Goal: Task Accomplishment & Management: Complete application form

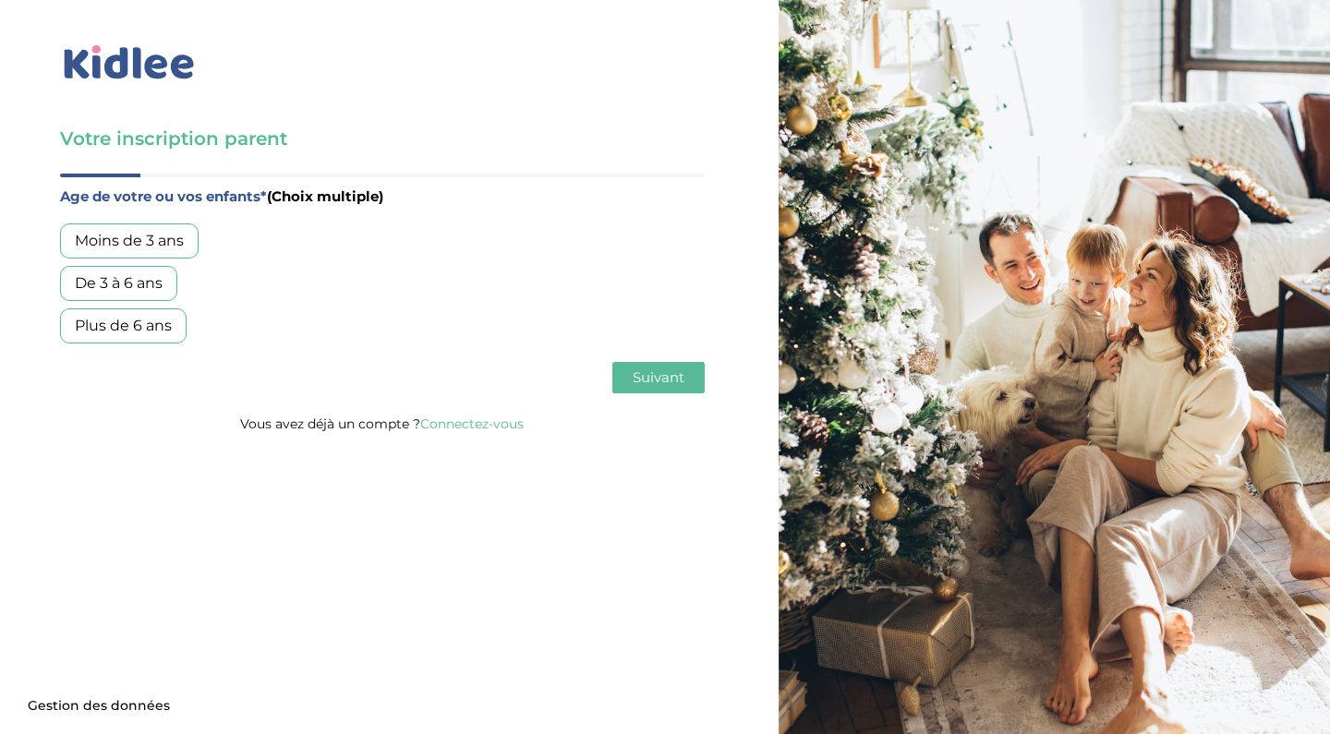
click at [175, 248] on div "Moins de 3 ans" at bounding box center [129, 240] width 139 height 35
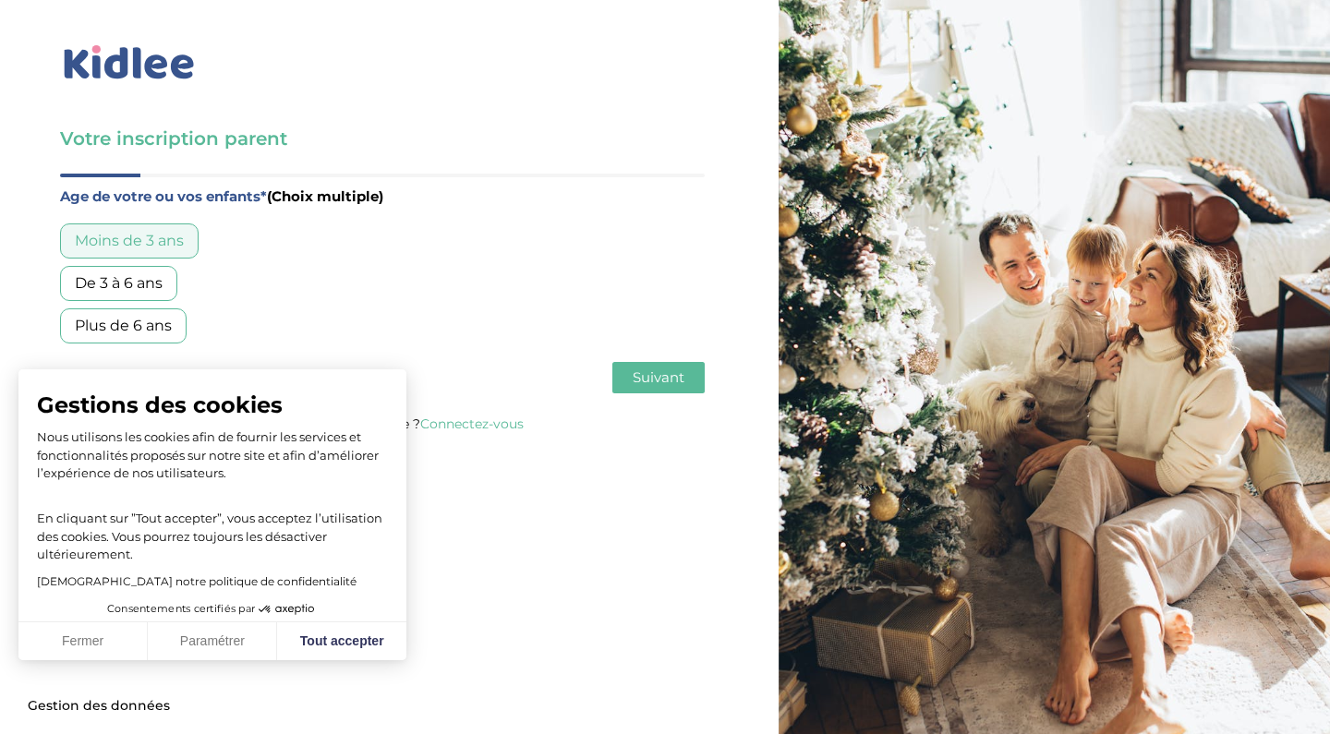
click at [138, 284] on div "De 3 à 6 ans" at bounding box center [118, 283] width 117 height 35
click at [330, 645] on button "Tout accepter" at bounding box center [341, 641] width 129 height 39
checkbox input "true"
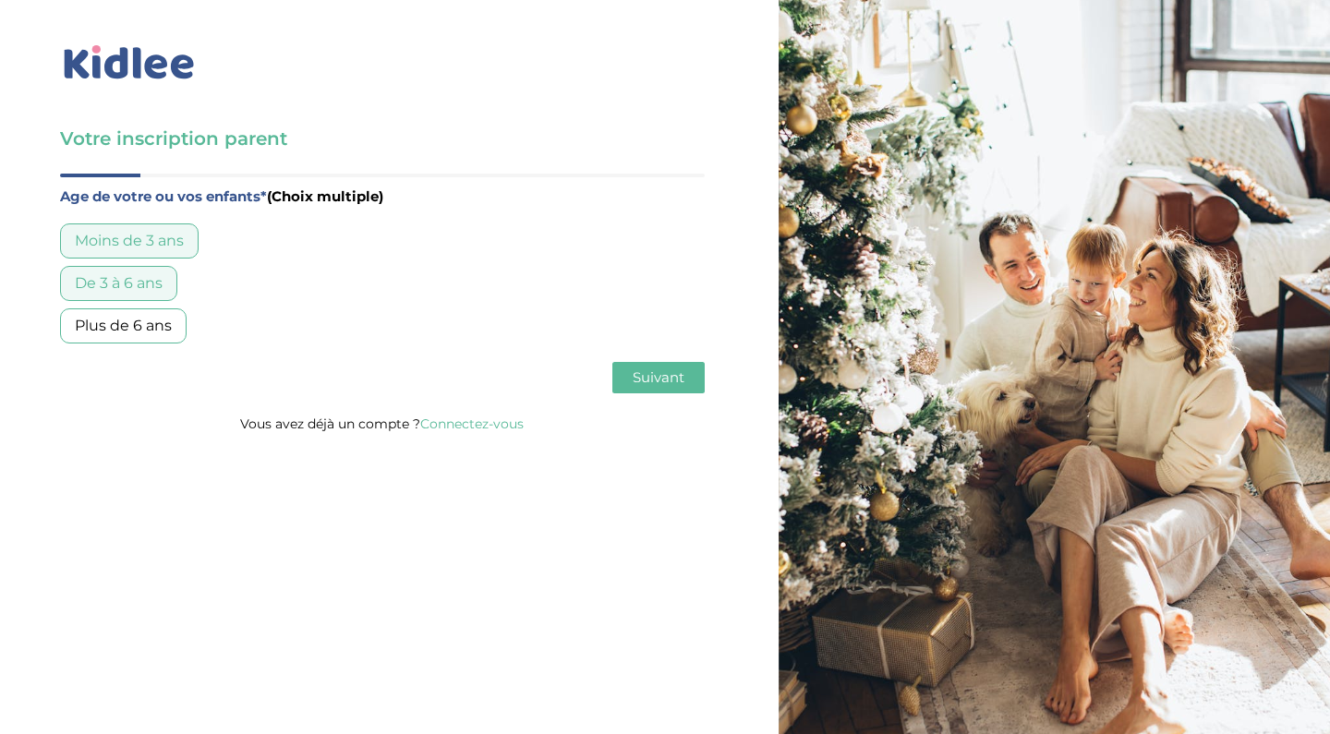
click at [652, 385] on span "Suivant" at bounding box center [659, 377] width 52 height 18
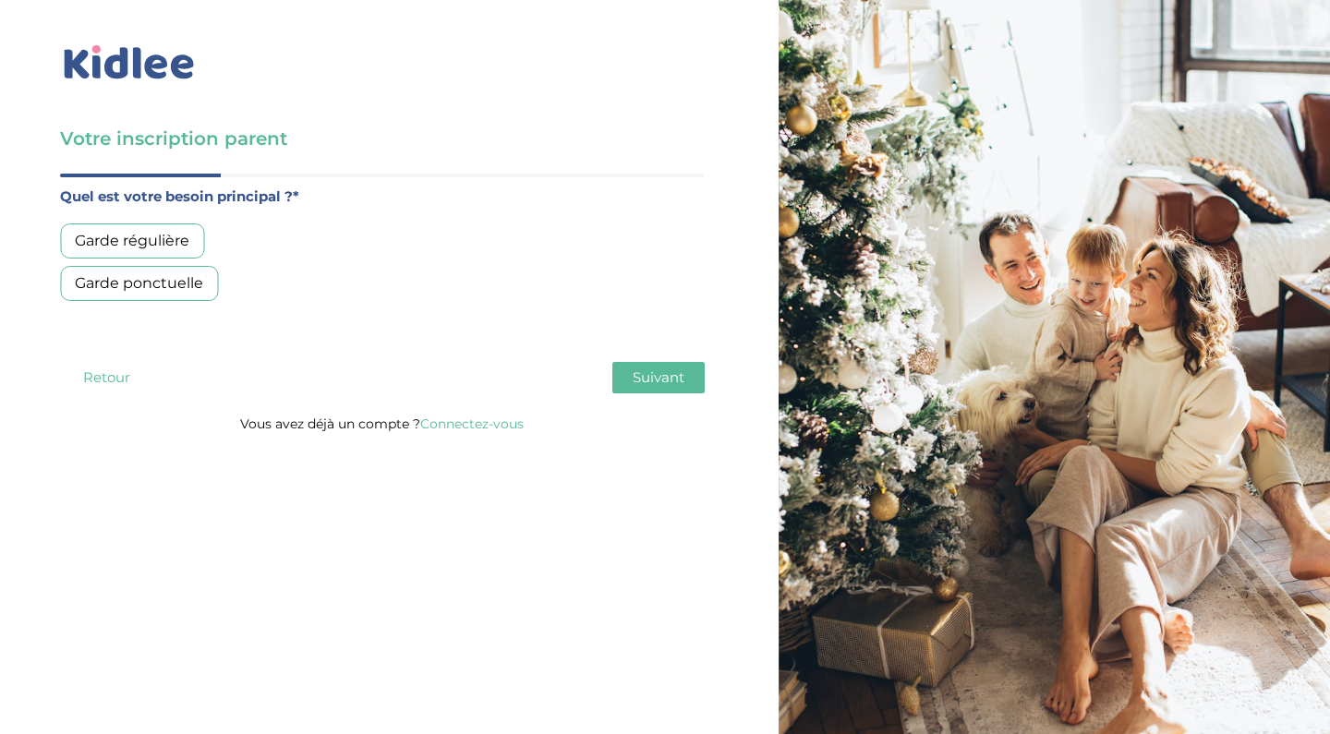
click at [182, 240] on div "Garde régulière" at bounding box center [132, 240] width 144 height 35
click at [674, 367] on button "Suivant" at bounding box center [658, 377] width 92 height 31
click at [211, 242] on div "Moins de 30h/mois" at bounding box center [144, 240] width 169 height 35
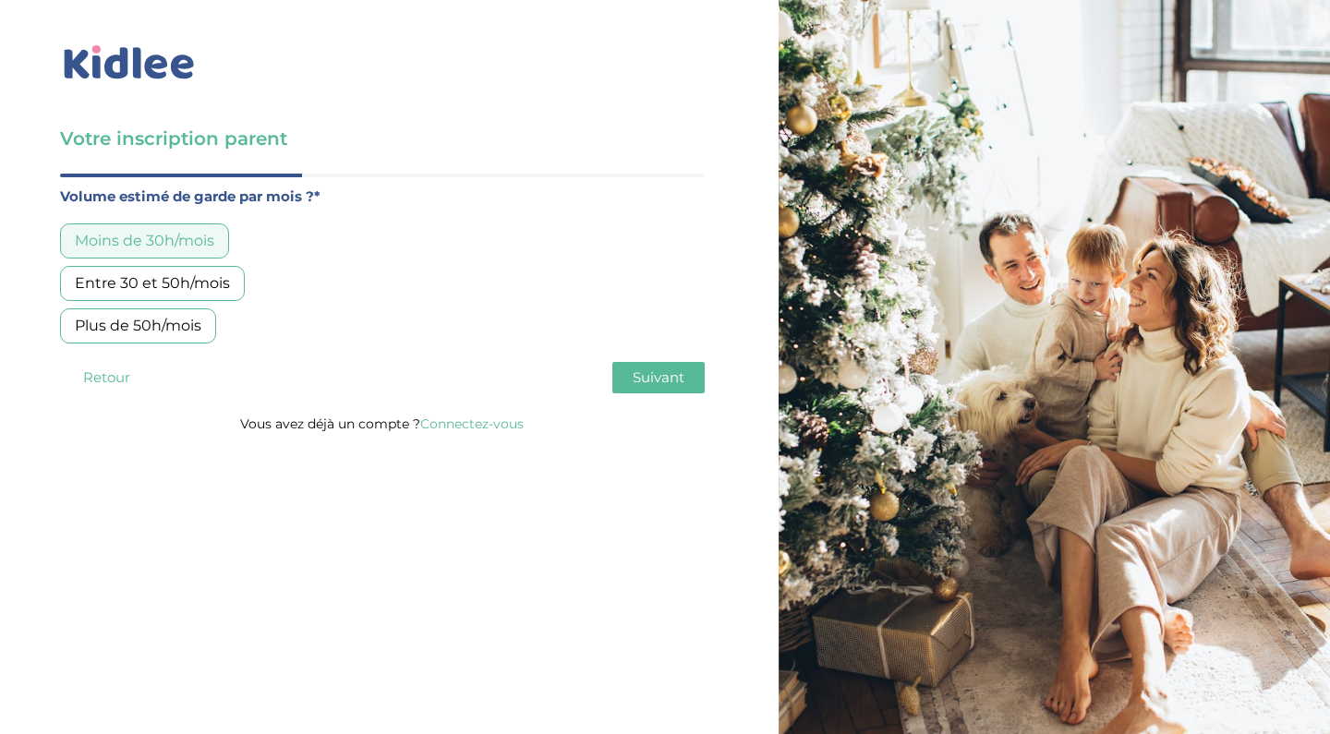
click at [214, 247] on div "Moins de 30h/mois" at bounding box center [144, 240] width 169 height 35
click at [201, 279] on div "Entre 30 et 50h/mois" at bounding box center [152, 283] width 185 height 35
click at [676, 376] on span "Suivant" at bounding box center [659, 377] width 52 height 18
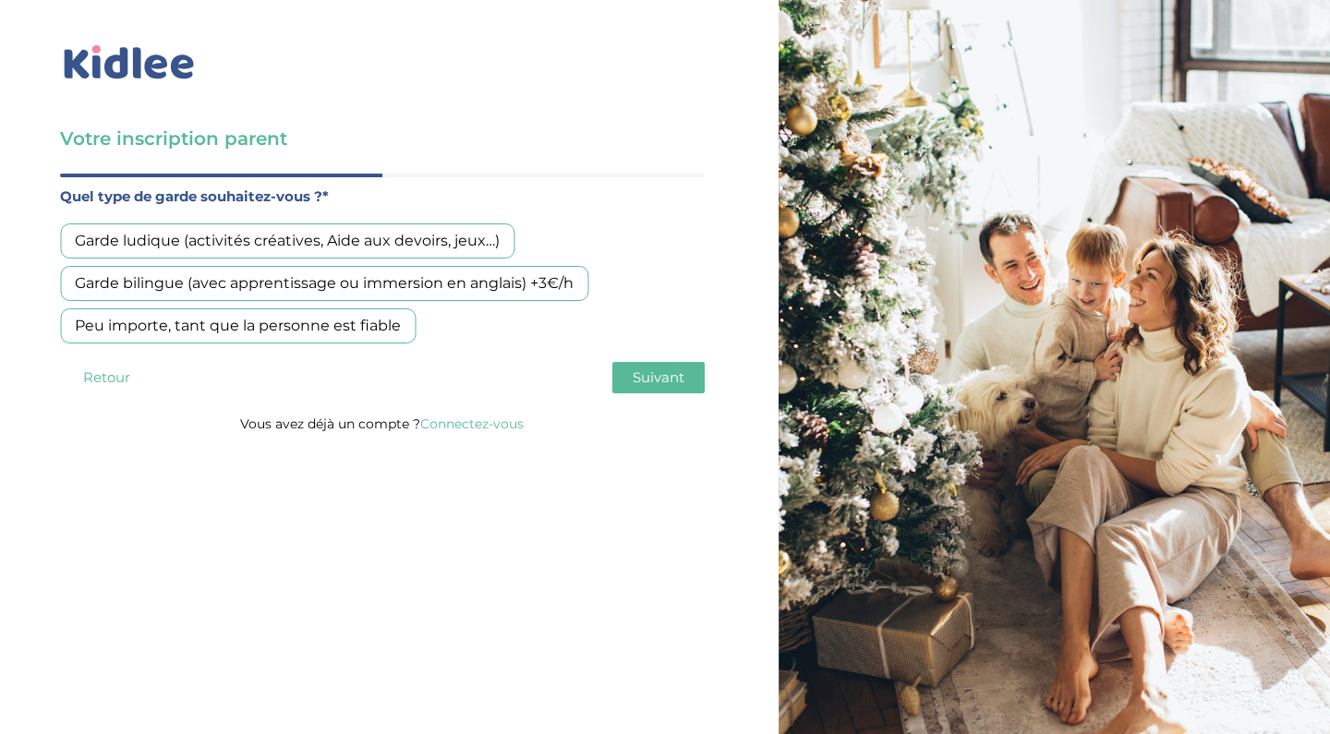
click at [380, 332] on div "Peu importe, tant que la personne est fiable" at bounding box center [238, 325] width 356 height 35
click at [663, 374] on span "Suivant" at bounding box center [659, 377] width 52 height 18
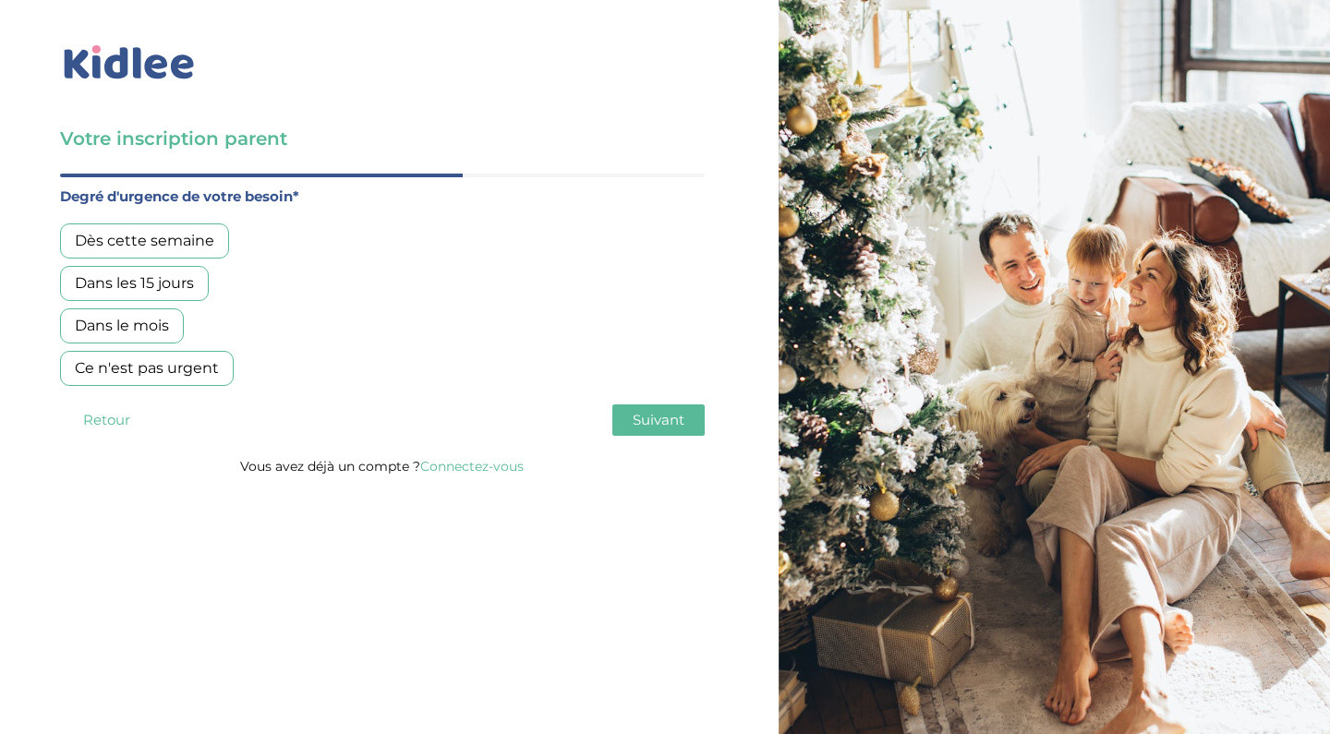
click at [201, 242] on div "Dès cette semaine" at bounding box center [144, 240] width 169 height 35
click at [647, 418] on span "Suivant" at bounding box center [659, 420] width 52 height 18
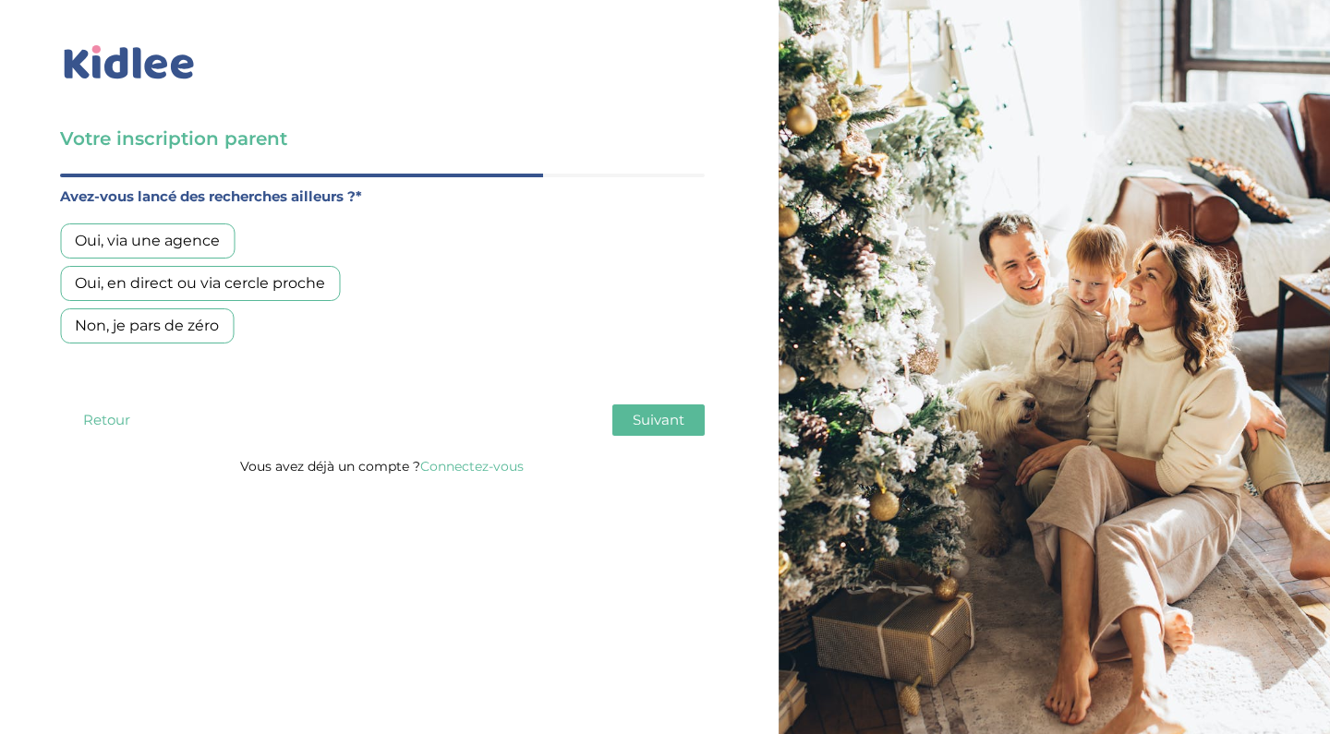
click at [193, 247] on div "Oui, via une agence" at bounding box center [147, 240] width 175 height 35
click at [671, 416] on span "Suivant" at bounding box center [659, 420] width 52 height 18
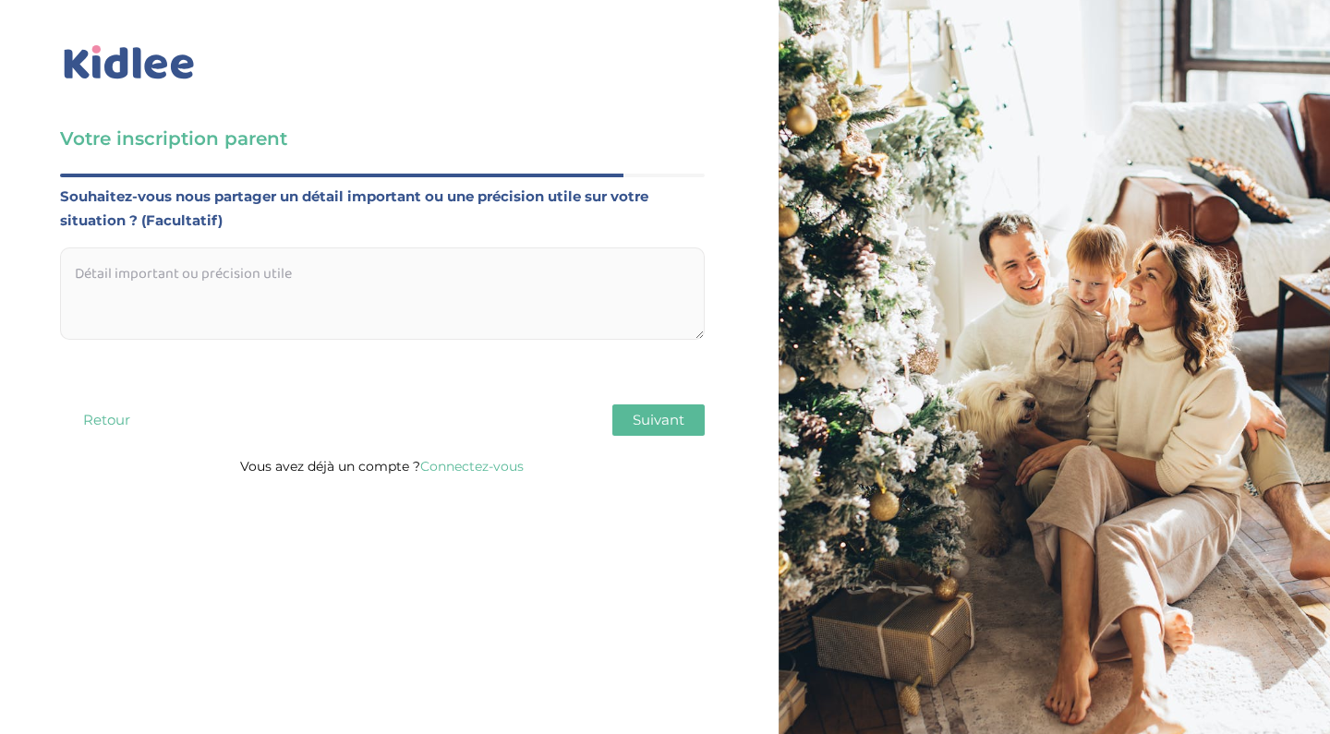
click at [502, 280] on textarea at bounding box center [382, 293] width 645 height 92
type textarea "Bonjour, je recherche soit une personne disponible toute la semaine : lundi : d…"
click at [619, 434] on button "Suivant" at bounding box center [658, 419] width 92 height 31
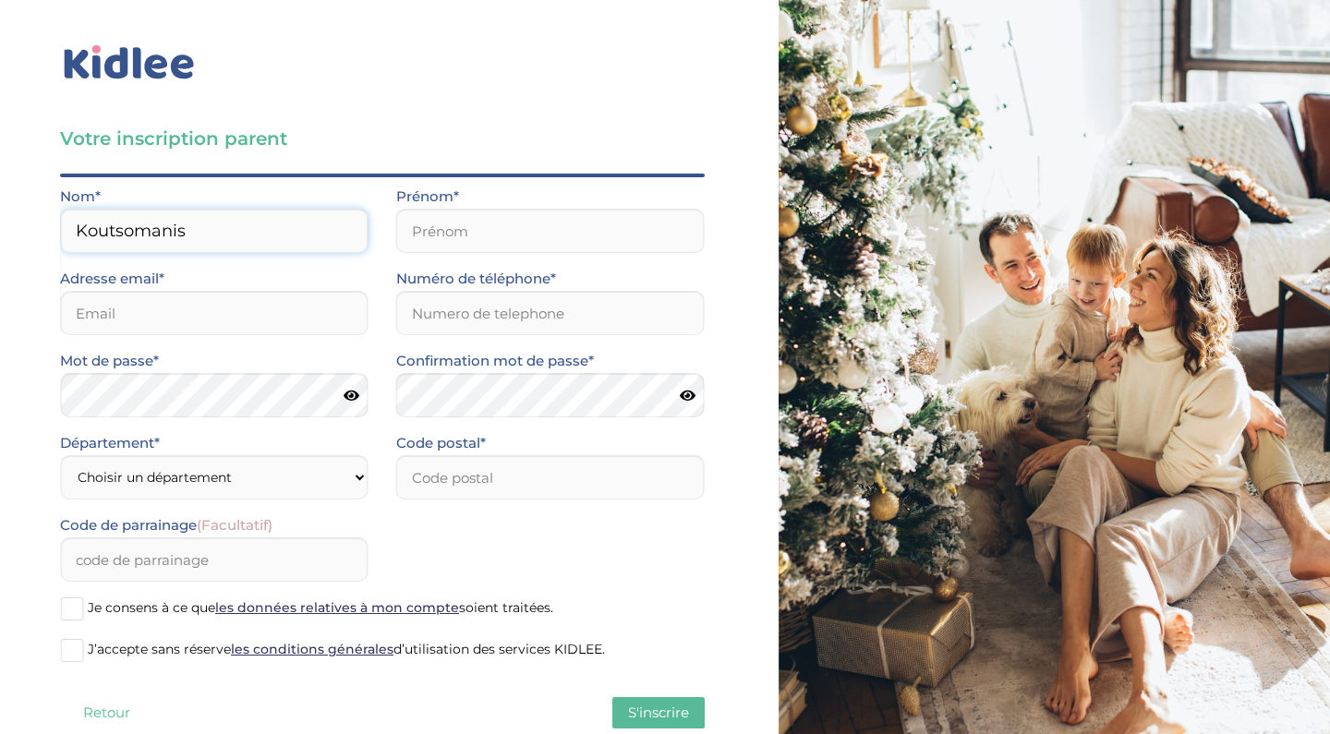
type input "Koutsomanis"
type input "Quitterie"
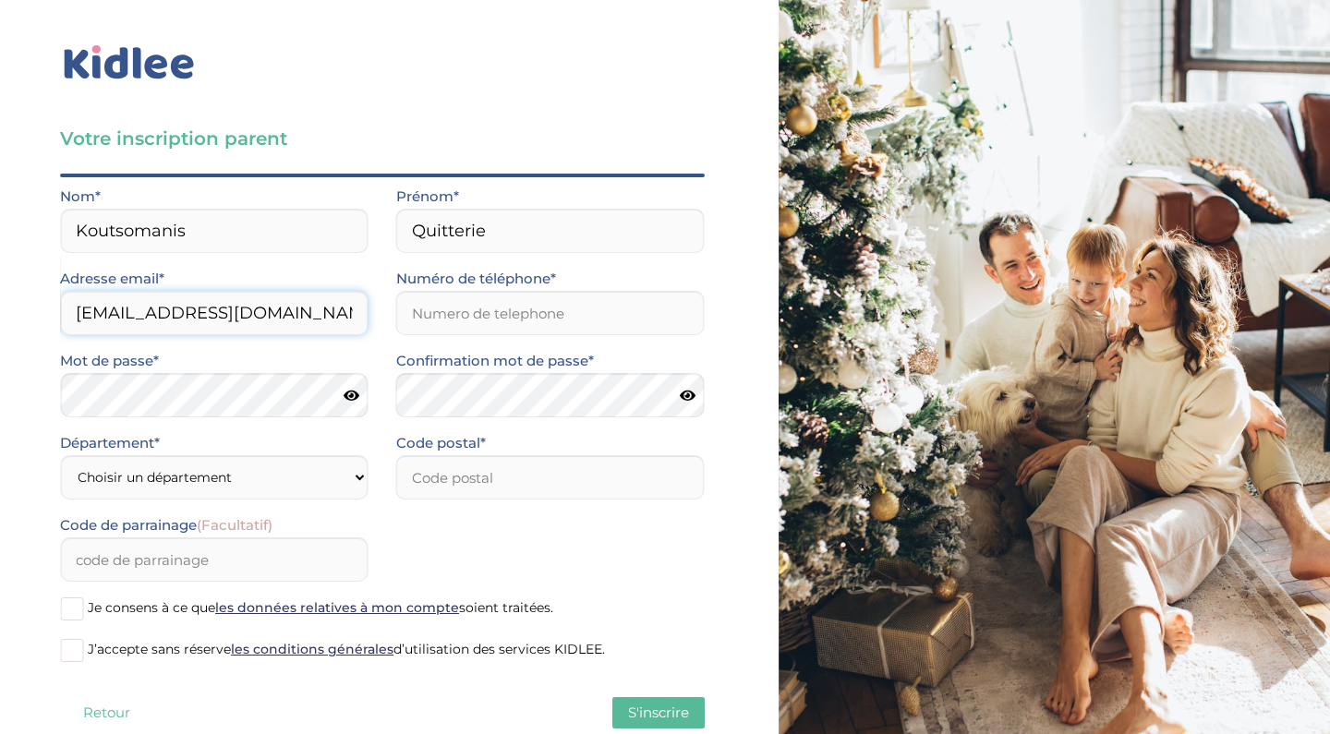
type input "qinormand@hotmail.fr"
type input "0618471824"
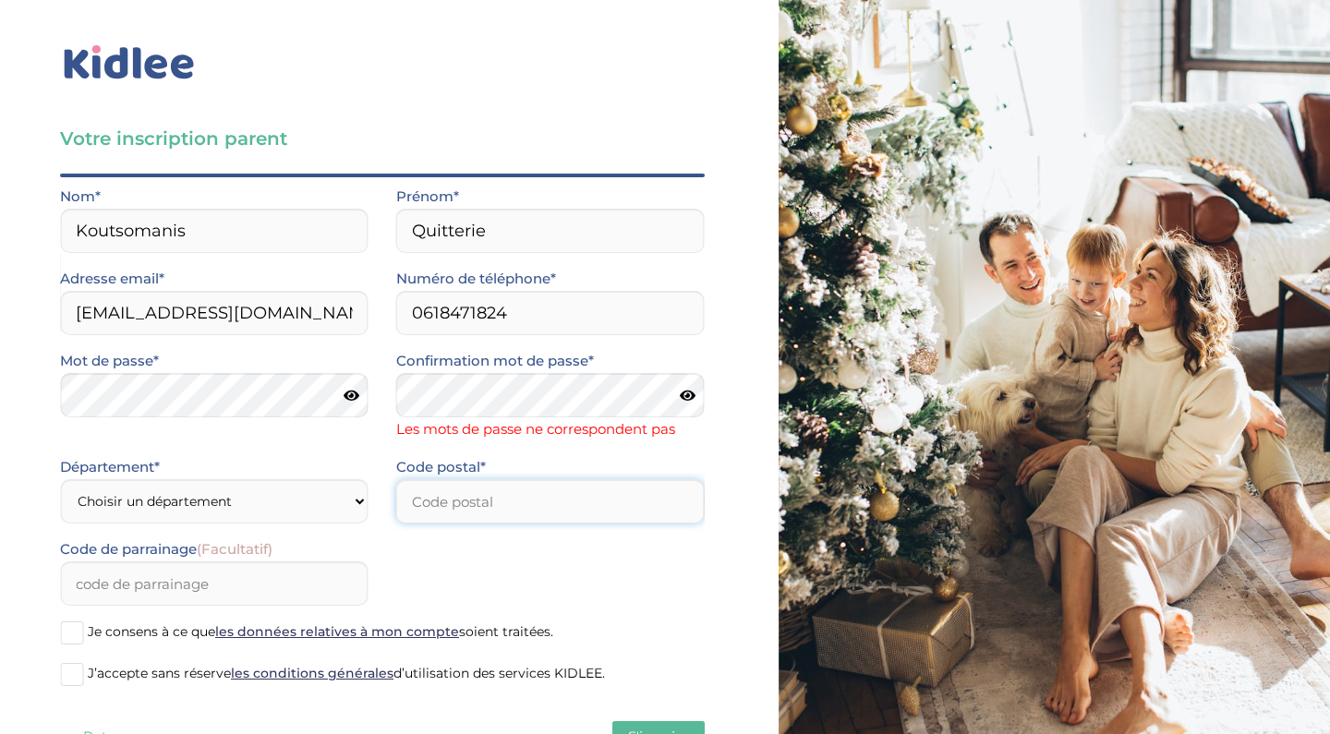
click at [499, 495] on input "number" at bounding box center [550, 501] width 308 height 44
click at [296, 387] on div "Mot de passe* Confirmation mot de passe* Les mots de passe ne correspondent pas" at bounding box center [382, 402] width 672 height 106
click at [0, 391] on div "Votre inscription parent Avant de poursuivre veuillez vérifier que tous les cha…" at bounding box center [382, 402] width 792 height 804
select select "75"
click at [571, 500] on input "number" at bounding box center [550, 501] width 308 height 44
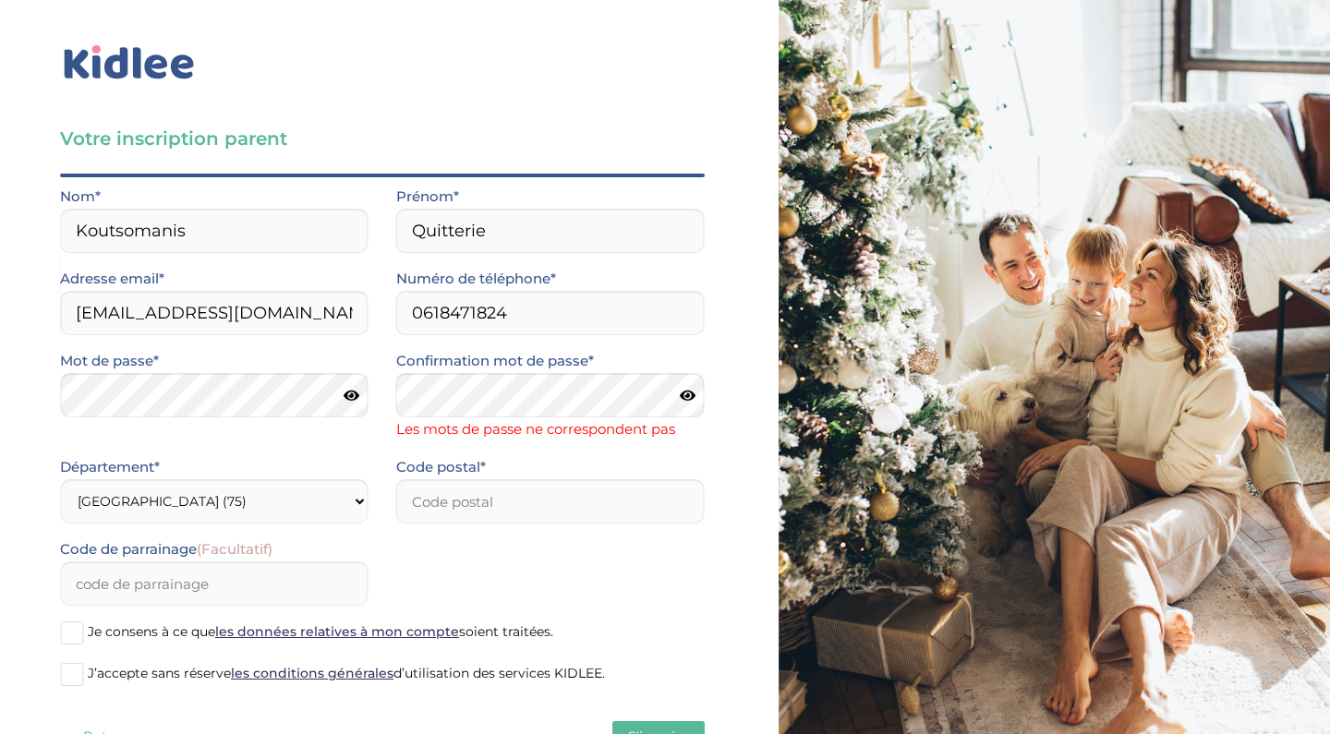
click at [690, 390] on icon at bounding box center [688, 396] width 16 height 14
click at [356, 399] on icon at bounding box center [352, 396] width 16 height 14
click at [464, 496] on input "number" at bounding box center [550, 501] width 308 height 44
type input "75116"
click at [444, 581] on div "Code de parrainage (Facultatif)" at bounding box center [382, 578] width 672 height 82
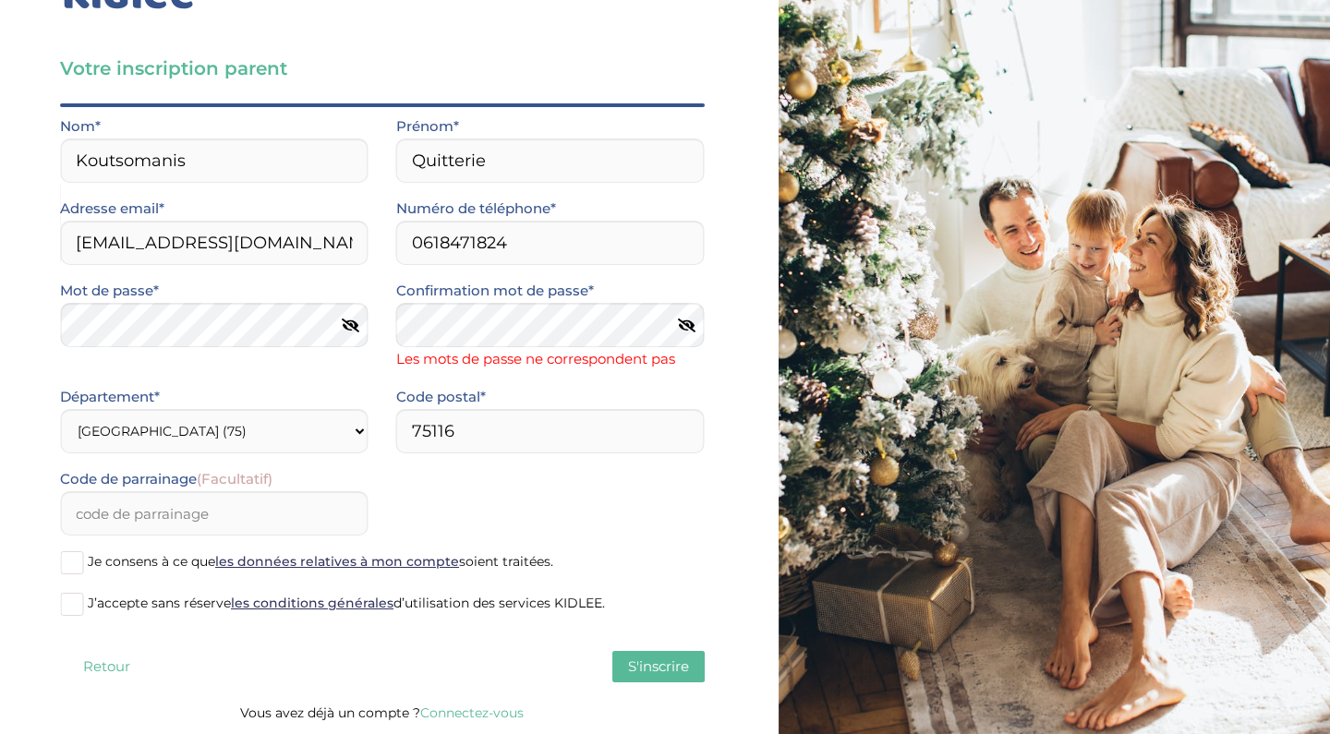
scroll to position [70, 0]
click at [70, 605] on span at bounding box center [71, 604] width 23 height 23
click at [0, 0] on input "J’accepte sans réserve les conditions générales d’utilisation des services KIDL…" at bounding box center [0, 0] width 0 height 0
click at [77, 559] on span at bounding box center [71, 562] width 23 height 23
click at [0, 0] on input "Je consens à ce que les données relatives à mon compte soient traitées." at bounding box center [0, 0] width 0 height 0
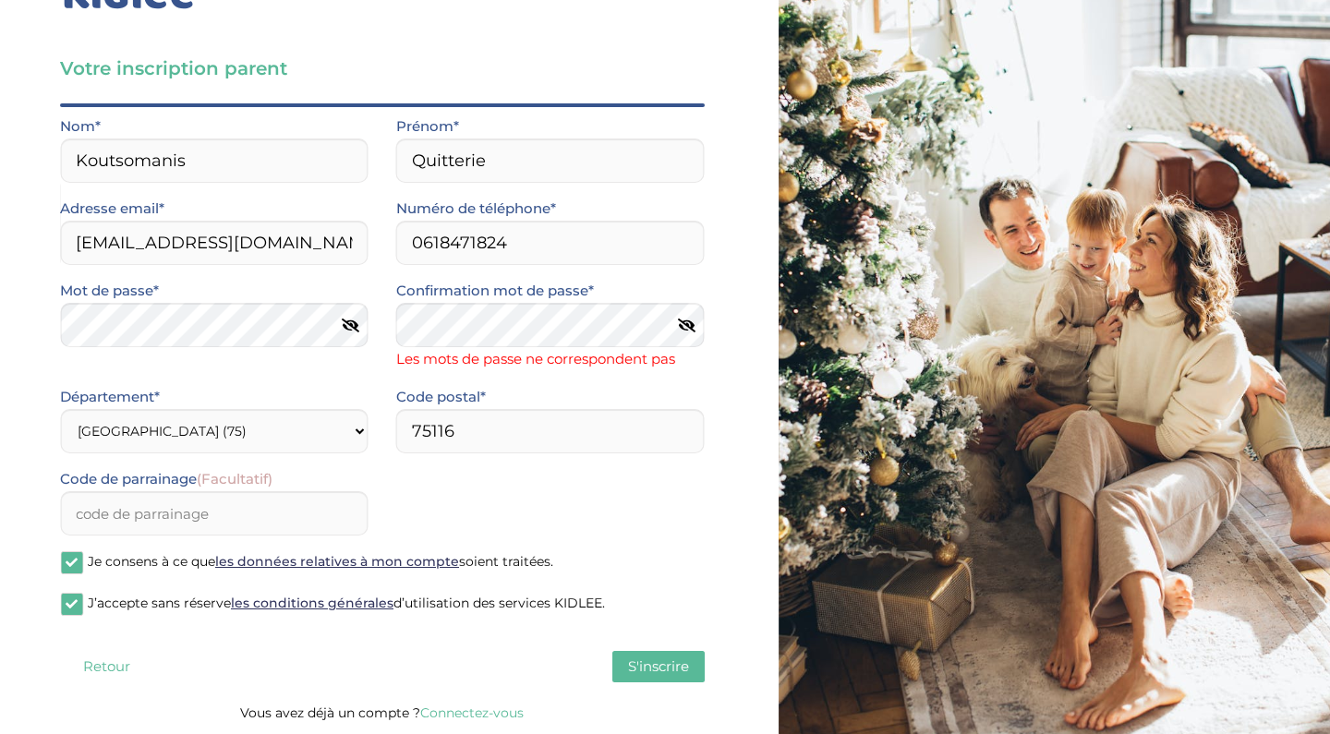
click at [683, 670] on span "S'inscrire" at bounding box center [658, 667] width 61 height 18
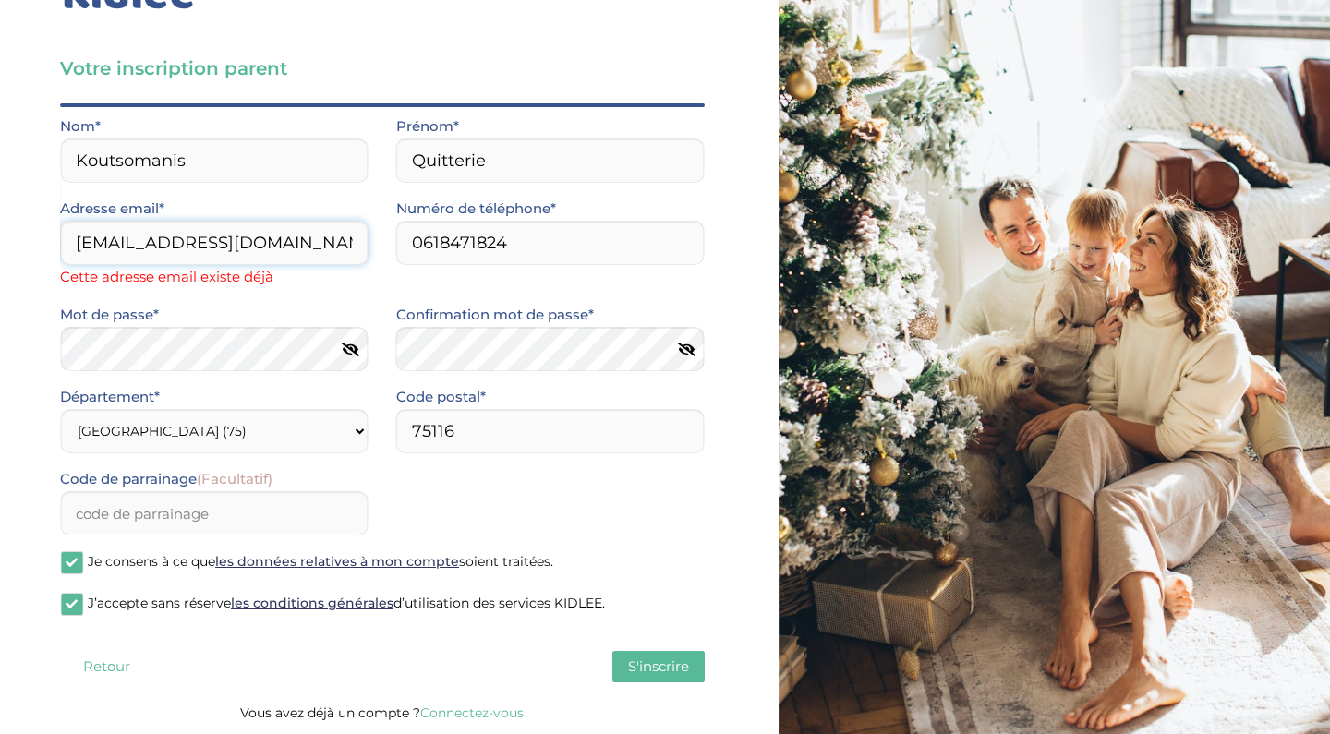
click at [286, 246] on input "qinormand@hotmail.fr" at bounding box center [214, 243] width 308 height 44
drag, startPoint x: 312, startPoint y: 244, endPoint x: 49, endPoint y: 241, distance: 263.2
click at [49, 241] on div "Votre inscription parent Avant de poursuivre veuillez vérifier que tous les cha…" at bounding box center [382, 332] width 792 height 804
type input "q.normand@strate.design"
click at [618, 670] on div "Age de votre ou vos enfants* (Choix multiple) Moins de 3 ans De 3 à 6 ans Plus …" at bounding box center [382, 401] width 645 height 597
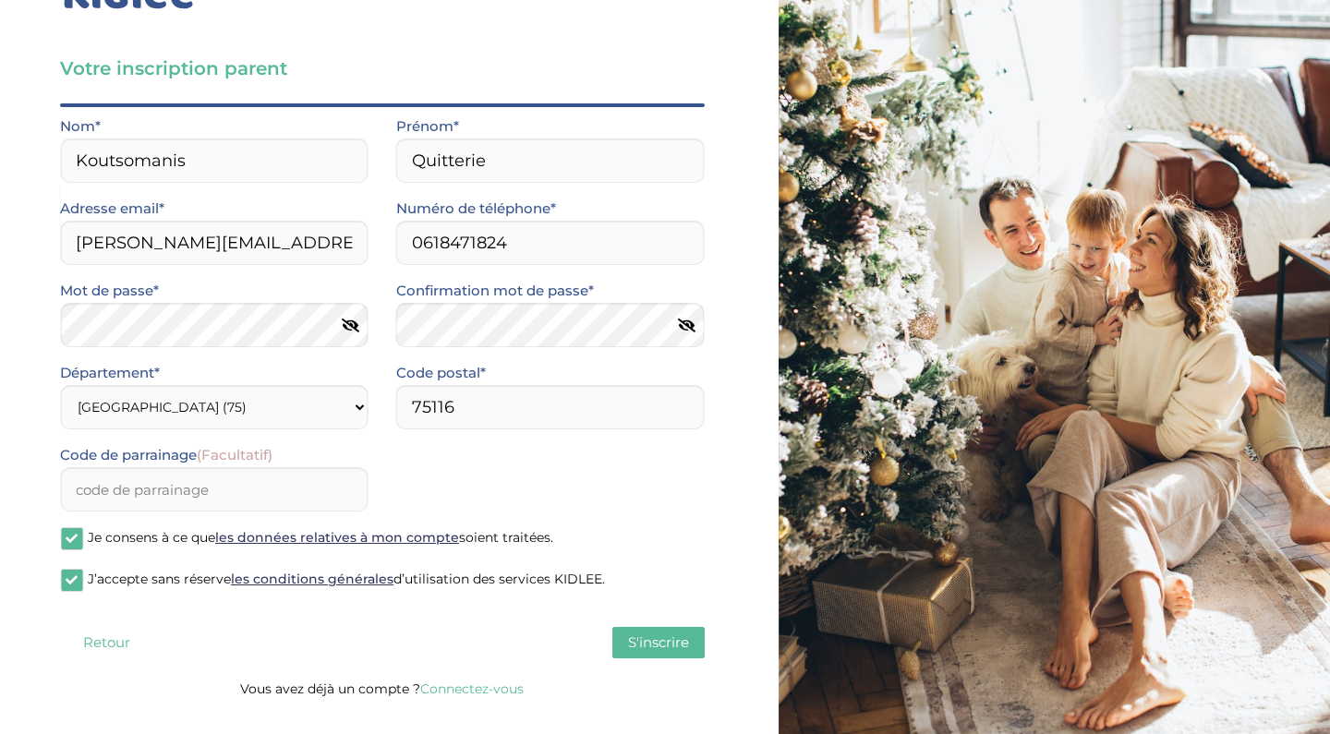
click at [658, 651] on span "S'inscrire" at bounding box center [658, 642] width 61 height 18
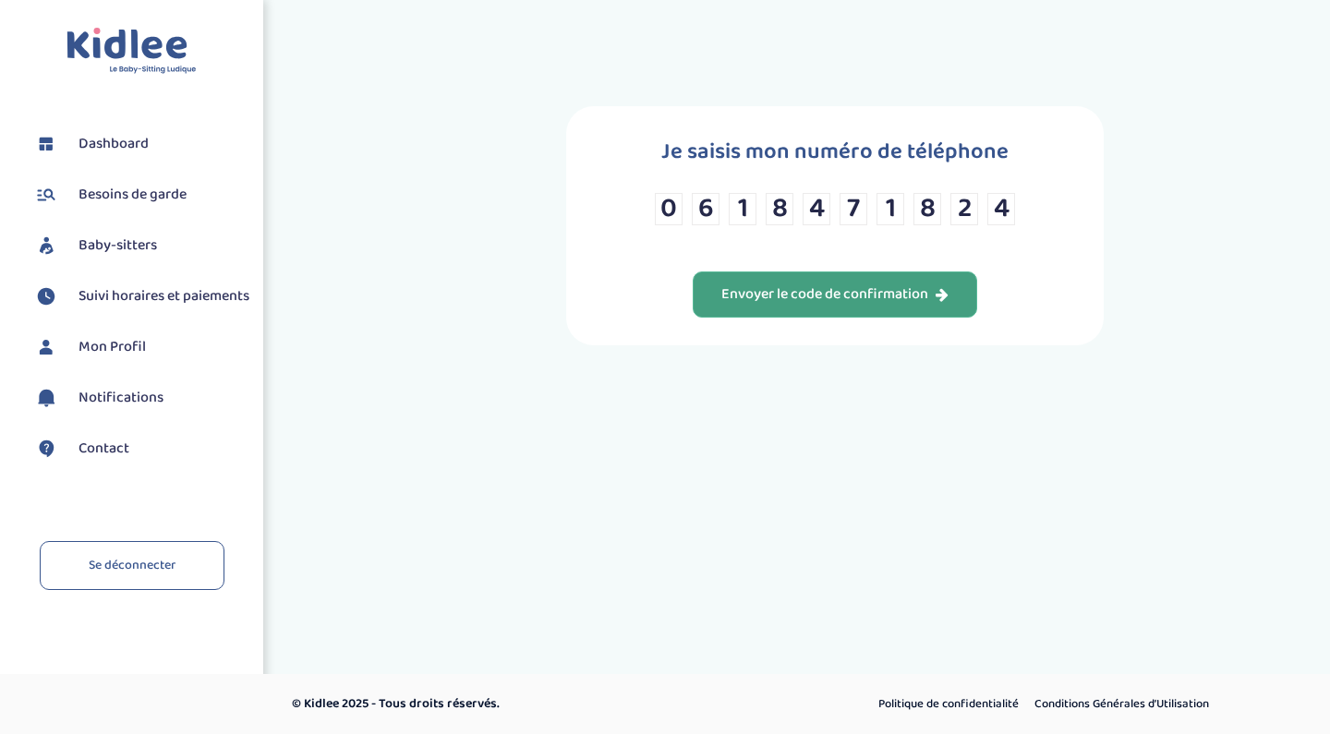
click at [885, 306] on div "Envoyer le code de confirmation" at bounding box center [834, 294] width 227 height 21
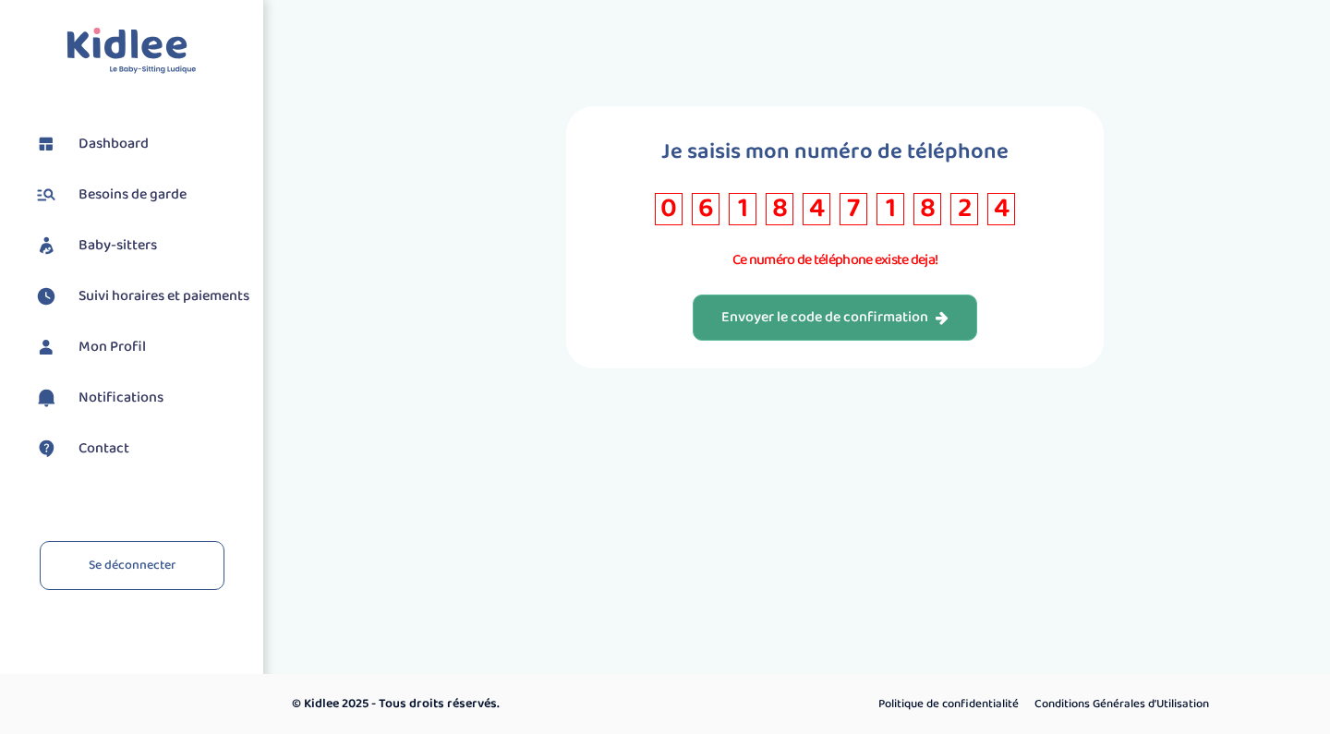
click at [182, 56] on img at bounding box center [131, 51] width 130 height 47
